Goal: Task Accomplishment & Management: Complete application form

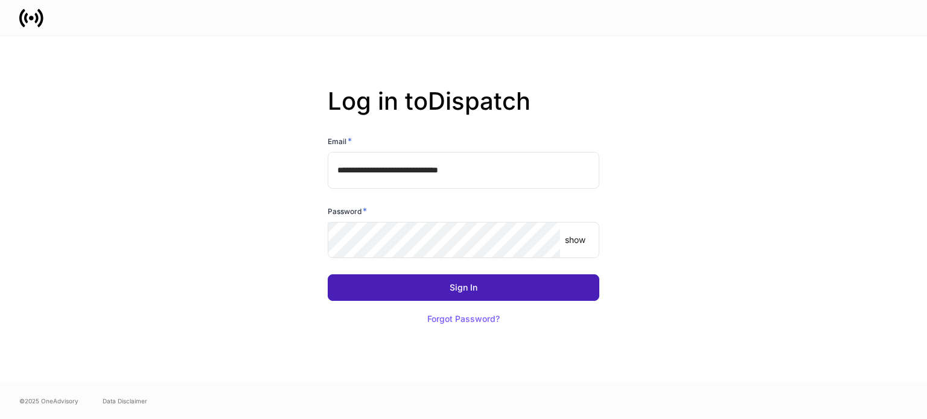
click at [419, 287] on button "Sign In" at bounding box center [464, 288] width 272 height 27
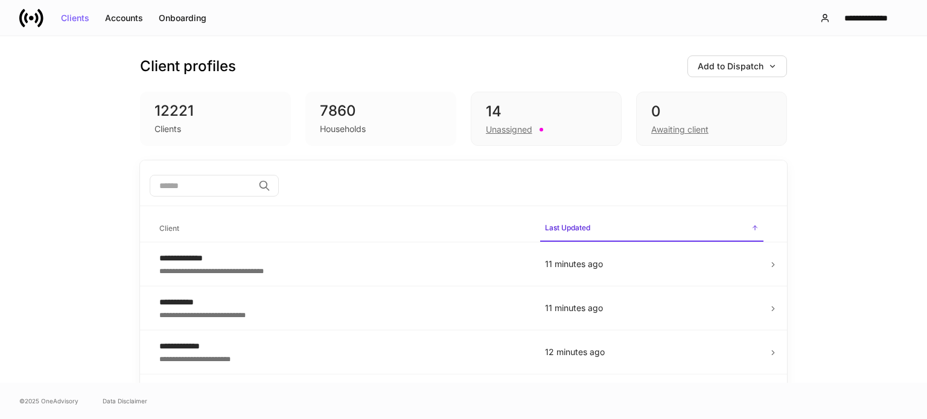
click at [80, 137] on div "**********" at bounding box center [463, 209] width 927 height 347
click at [540, 127] on div "Unassigned" at bounding box center [546, 128] width 121 height 14
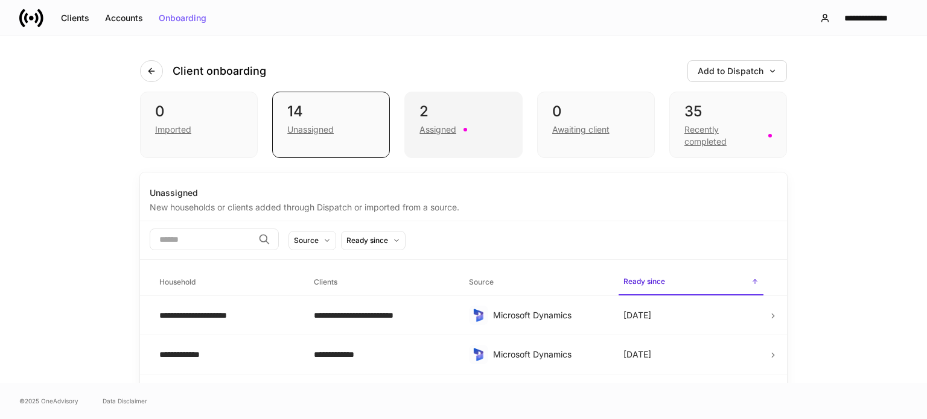
click at [459, 121] on div "Assigned" at bounding box center [463, 128] width 88 height 14
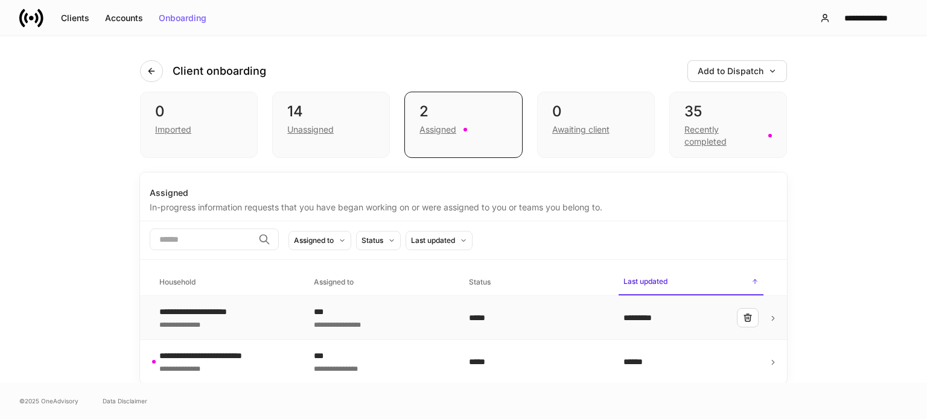
click at [442, 320] on div "**********" at bounding box center [381, 324] width 135 height 12
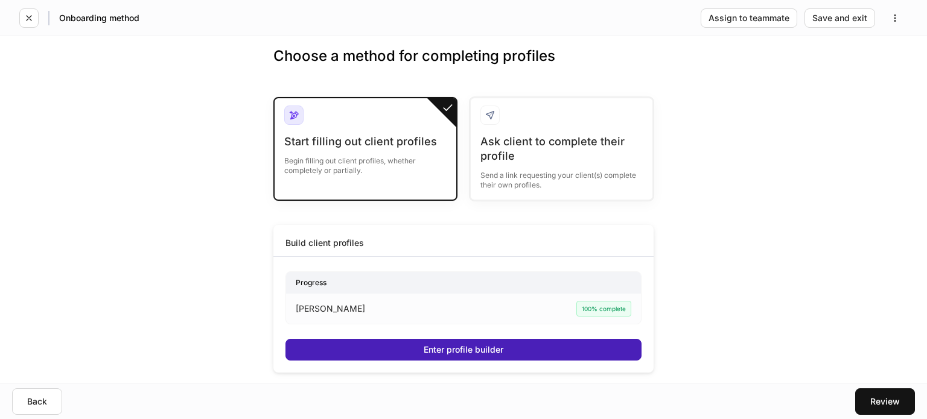
click at [535, 347] on button "Enter profile builder" at bounding box center [463, 350] width 356 height 22
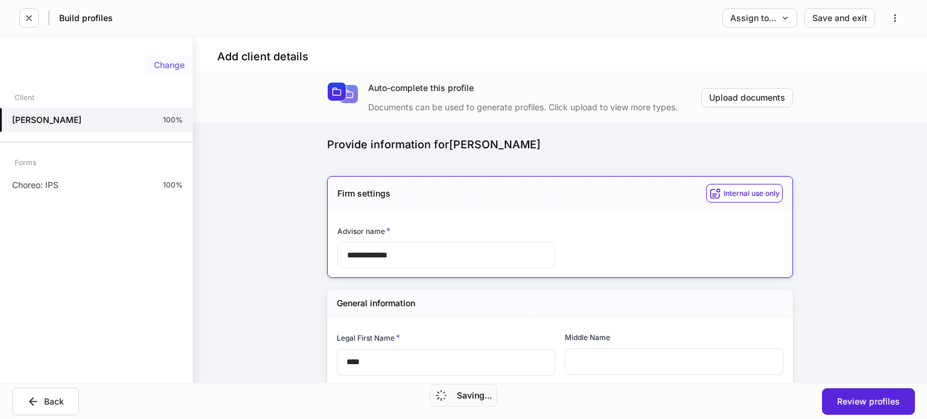
click at [163, 63] on div "Change" at bounding box center [169, 65] width 31 height 8
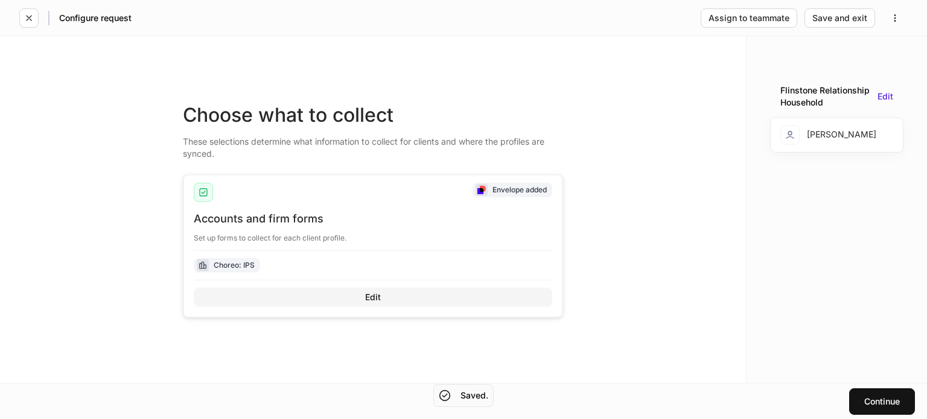
click at [370, 296] on div "Edit" at bounding box center [373, 297] width 16 height 8
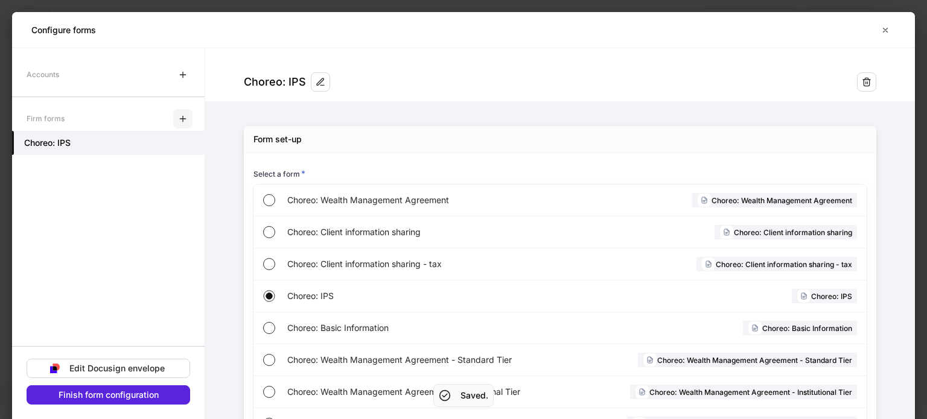
click at [180, 113] on button "button" at bounding box center [182, 118] width 19 height 19
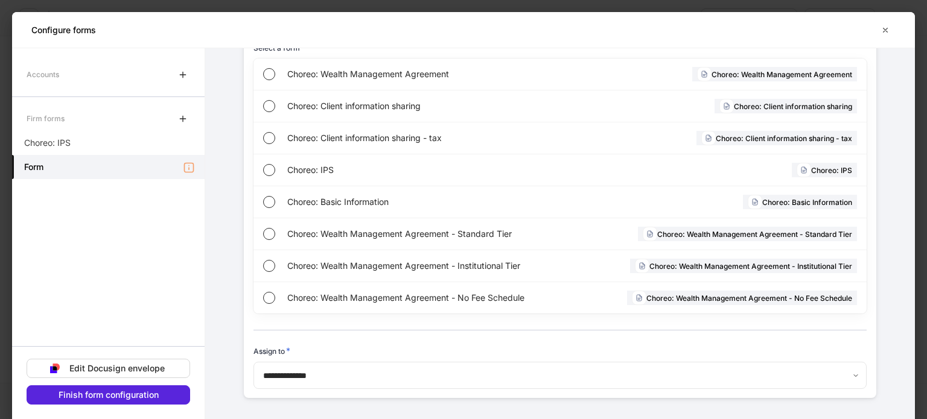
scroll to position [128, 0]
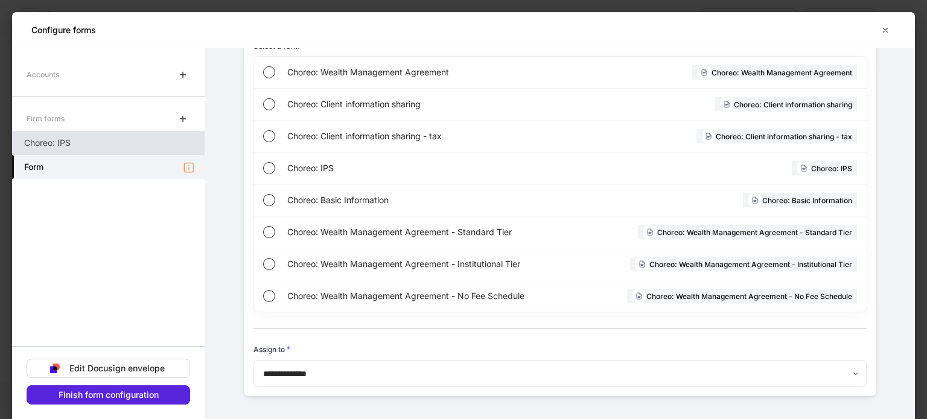
click at [125, 145] on div "Choreo: IPS" at bounding box center [108, 143] width 193 height 24
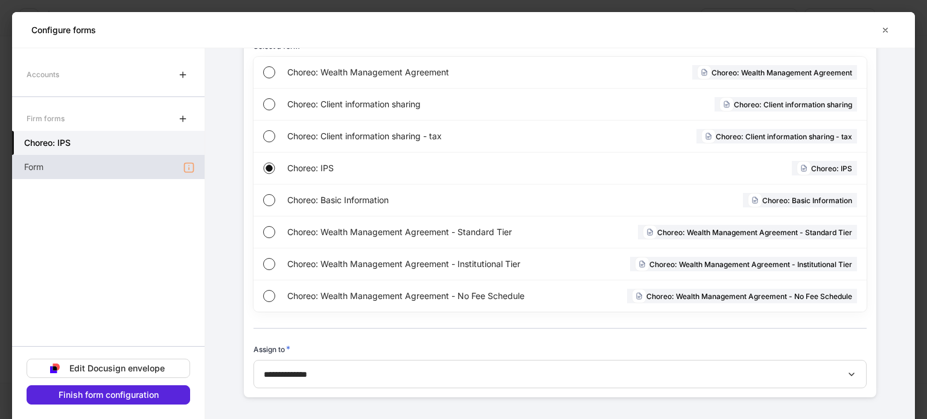
click at [180, 168] on div "Form" at bounding box center [108, 167] width 193 height 24
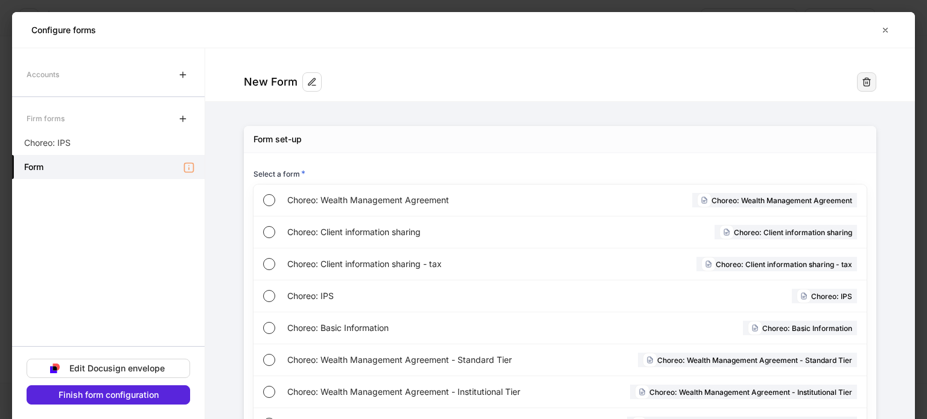
click at [863, 81] on icon "button" at bounding box center [866, 82] width 7 height 8
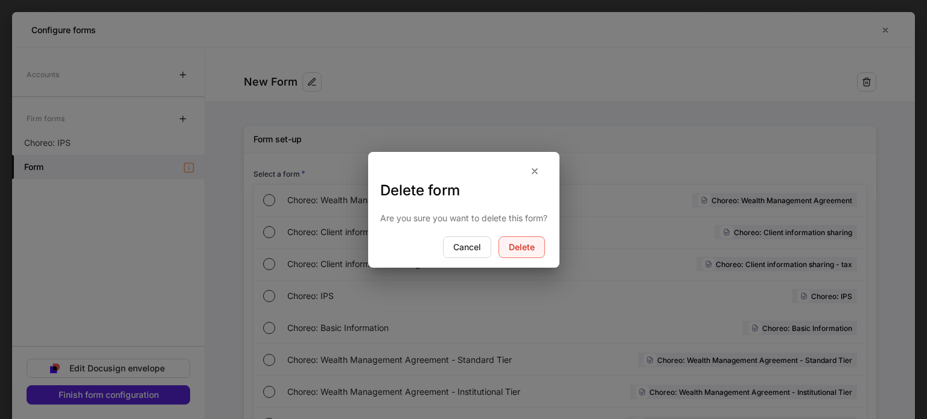
click at [542, 251] on button "Delete" at bounding box center [522, 248] width 46 height 22
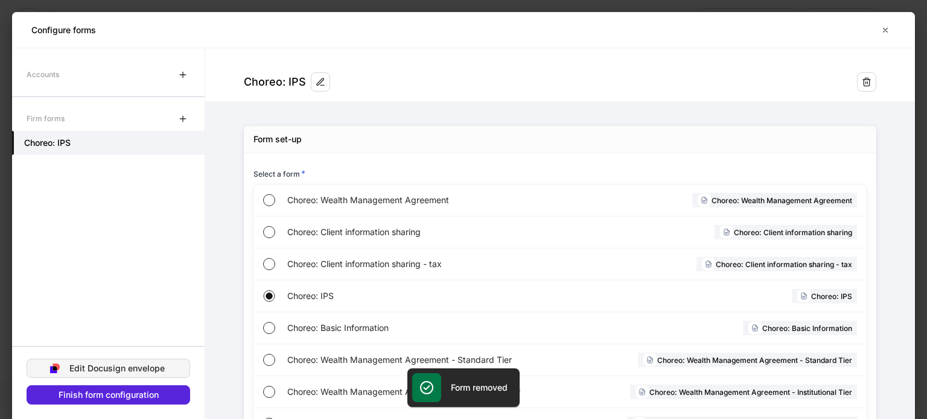
click at [133, 365] on div "Edit Docusign envelope" at bounding box center [116, 369] width 95 height 8
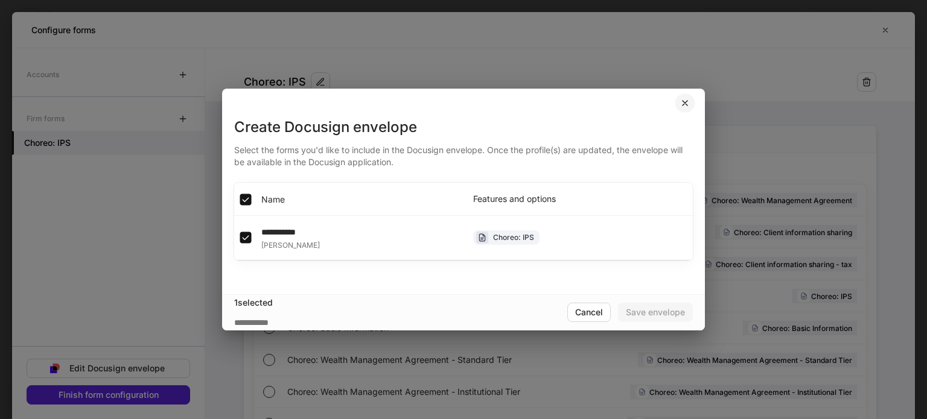
click at [681, 108] on icon "button" at bounding box center [685, 103] width 10 height 10
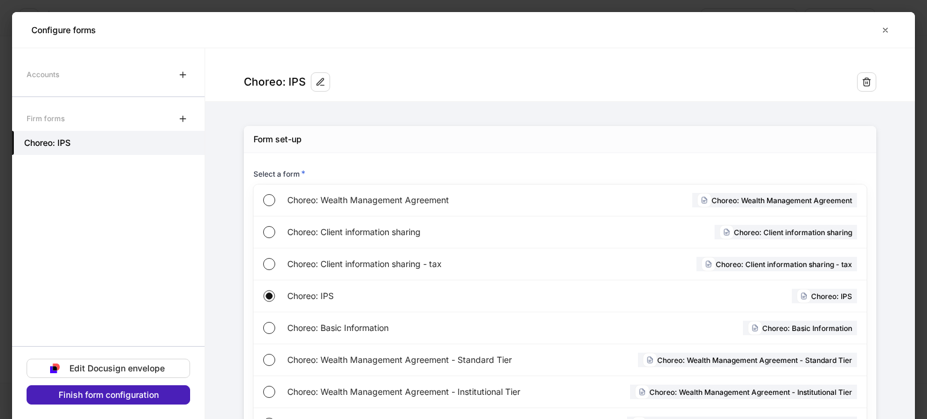
click at [111, 393] on div "Finish form configuration" at bounding box center [109, 395] width 100 height 8
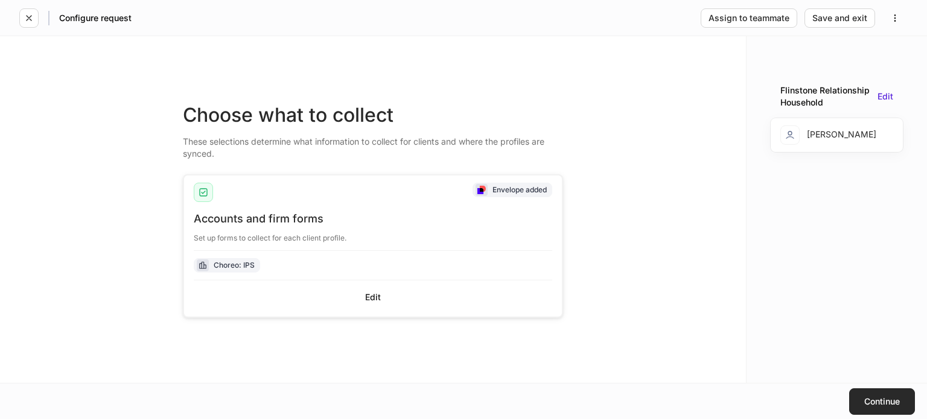
click at [882, 399] on div "Continue" at bounding box center [882, 402] width 36 height 8
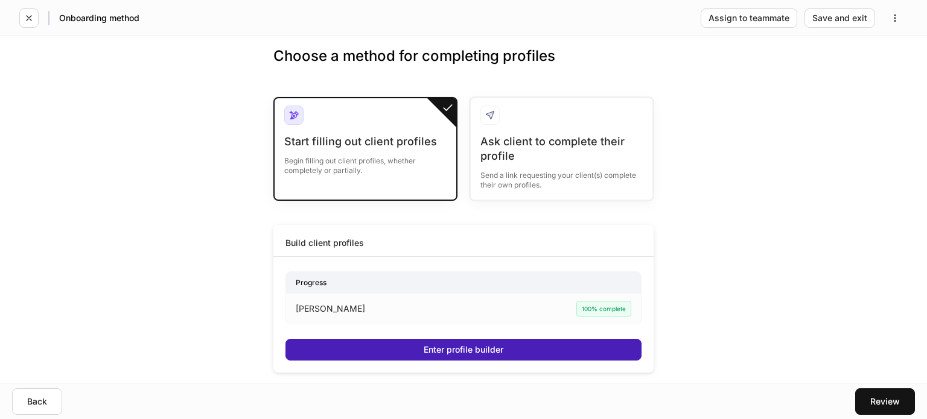
click at [488, 351] on div "Enter profile builder" at bounding box center [464, 350] width 80 height 8
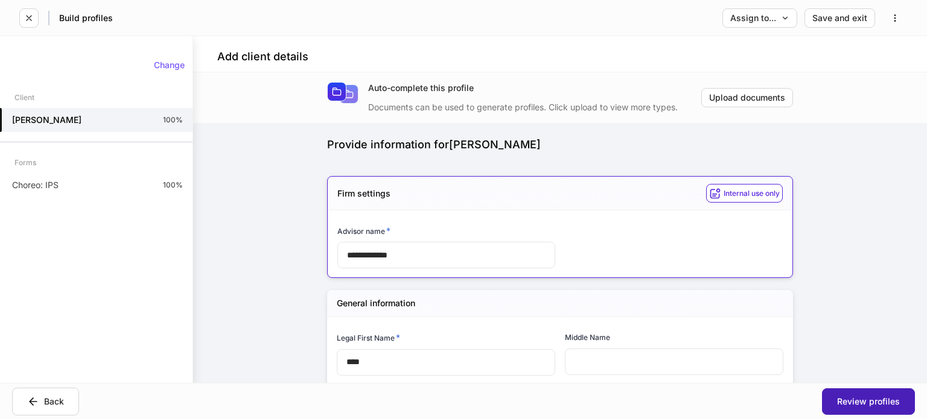
click at [891, 400] on div "Review profiles" at bounding box center [868, 402] width 63 height 8
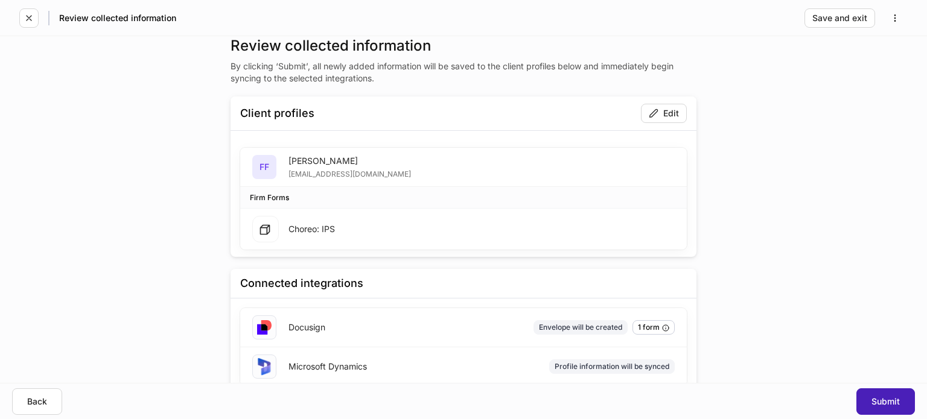
click at [891, 400] on div "Submit" at bounding box center [885, 402] width 28 height 8
